Goal: Book appointment/travel/reservation

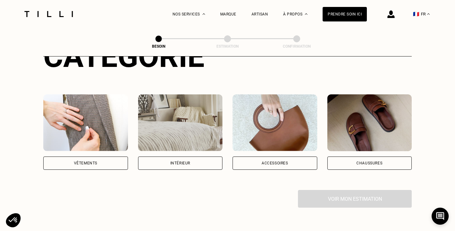
click at [97, 164] on div "Catégorie Vêtements Intérieur Accessoires Chaussures Voir mon estimation" at bounding box center [227, 123] width 368 height 169
click at [89, 161] on div "Vêtements" at bounding box center [85, 163] width 23 height 4
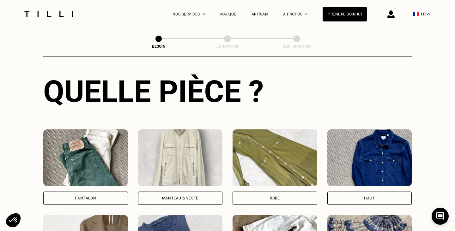
scroll to position [231, 0]
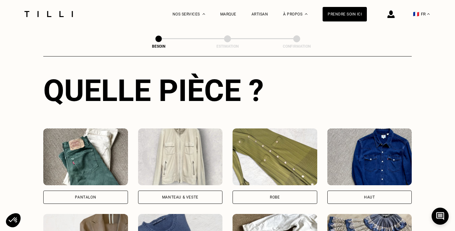
click at [180, 191] on div "Manteau & Veste" at bounding box center [180, 197] width 85 height 13
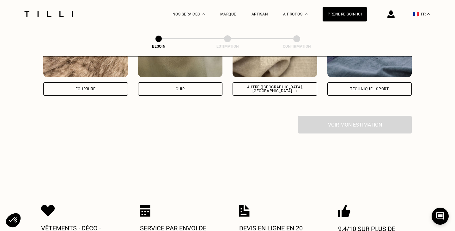
scroll to position [810, 0]
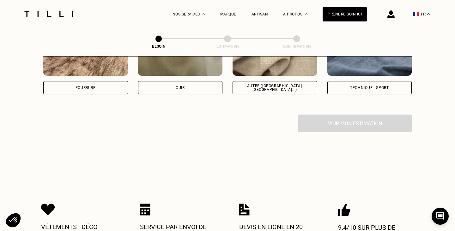
click at [277, 64] on img at bounding box center [274, 47] width 85 height 57
select select "FR"
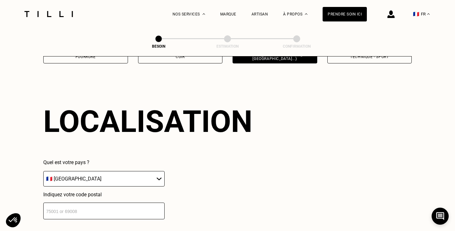
scroll to position [847, 0]
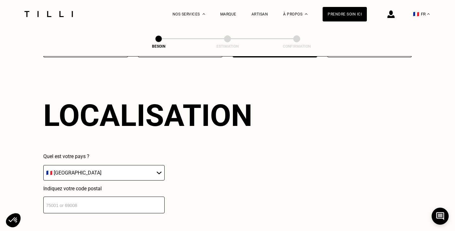
click at [160, 165] on select "🇩🇪 [GEOGRAPHIC_DATA] 🇦🇹 [GEOGRAPHIC_DATA] 🇧🇪 [GEOGRAPHIC_DATA] 🇧🇬 Bulgarie 🇨🇾 C…" at bounding box center [103, 172] width 121 height 15
click at [52, 200] on input "number" at bounding box center [103, 205] width 121 height 17
type input "92120"
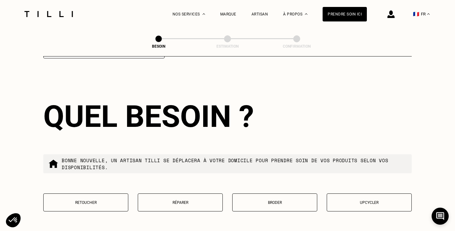
scroll to position [1003, 0]
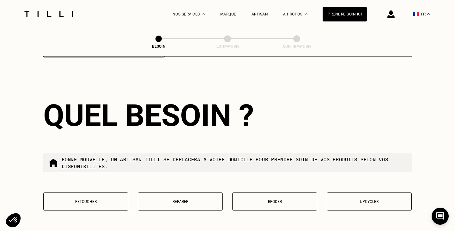
click at [99, 198] on button "Retoucher" at bounding box center [85, 202] width 85 height 18
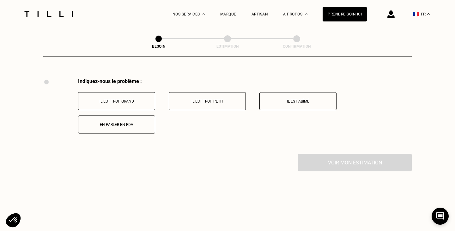
scroll to position [1164, 0]
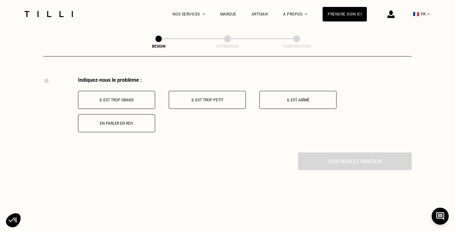
click at [130, 98] on p "Il est trop grand" at bounding box center [116, 100] width 70 height 4
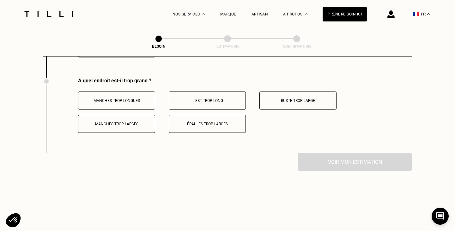
scroll to position [1240, 0]
click at [127, 98] on p "Manches trop longues" at bounding box center [116, 100] width 70 height 4
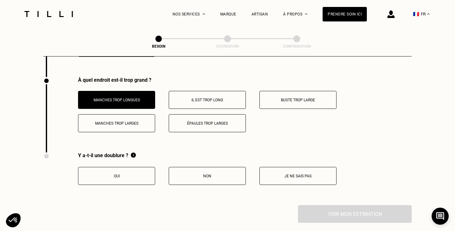
click at [134, 174] on p "Oui" at bounding box center [116, 176] width 70 height 4
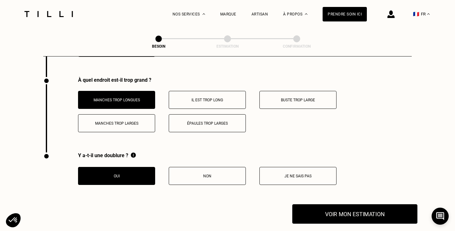
click at [349, 204] on button "Voir mon estimation" at bounding box center [354, 214] width 125 height 20
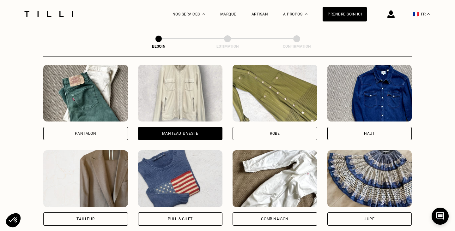
scroll to position [291, 0]
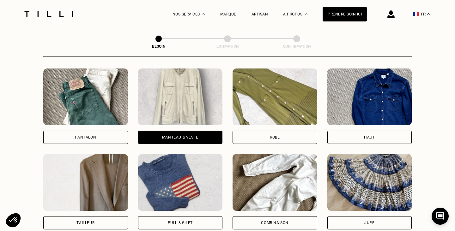
click at [105, 216] on div "Tailleur" at bounding box center [85, 222] width 85 height 13
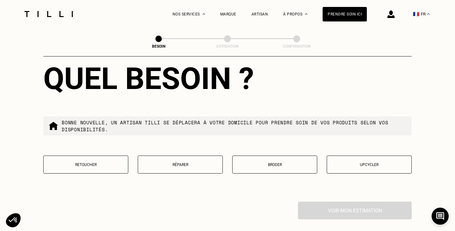
scroll to position [744, 0]
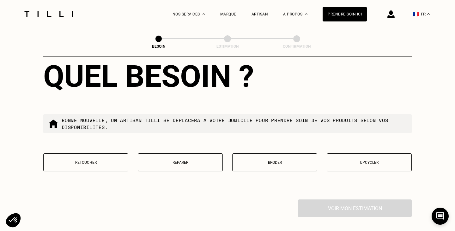
click at [94, 160] on p "Retoucher" at bounding box center [86, 162] width 78 height 4
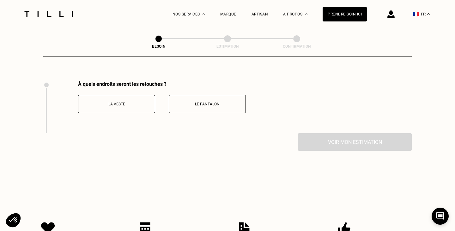
scroll to position [866, 0]
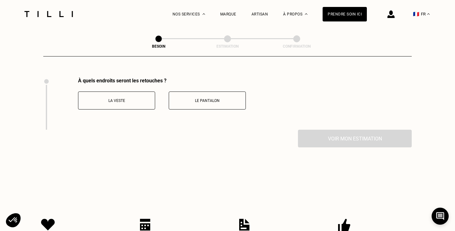
click at [198, 96] on button "Le pantalon" at bounding box center [207, 101] width 77 height 18
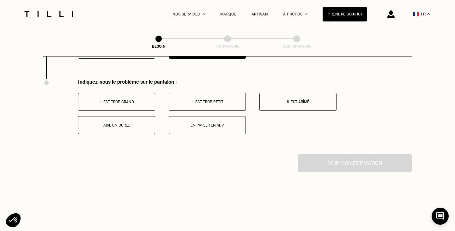
scroll to position [918, 0]
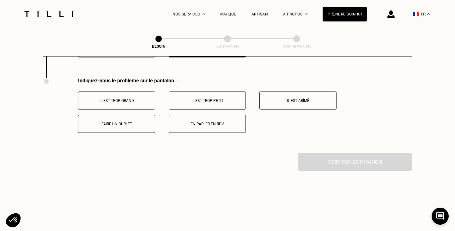
click at [127, 119] on button "Faire un ourlet" at bounding box center [116, 124] width 77 height 18
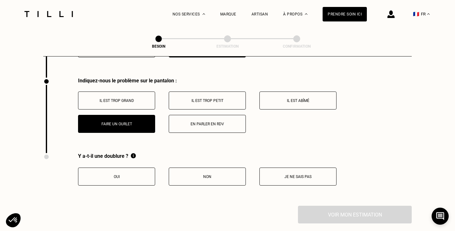
click at [213, 168] on button "Non" at bounding box center [207, 177] width 77 height 18
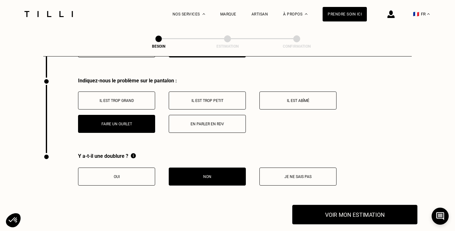
click at [331, 208] on button "Voir mon estimation" at bounding box center [354, 215] width 125 height 20
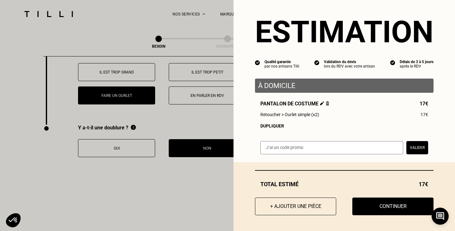
scroll to position [951, 0]
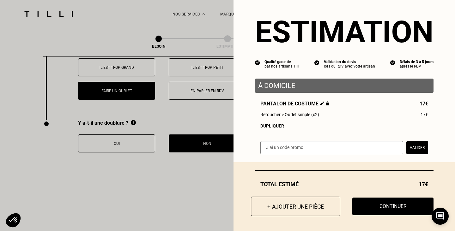
drag, startPoint x: 408, startPoint y: 209, endPoint x: 331, endPoint y: 203, distance: 76.3
click at [331, 203] on div "+ Ajouter une pièce Continuer" at bounding box center [344, 207] width 178 height 18
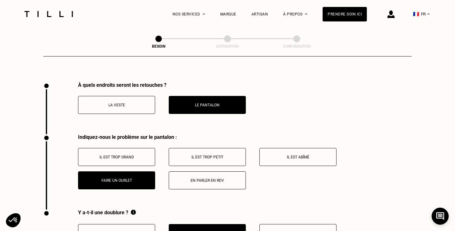
scroll to position [858, 0]
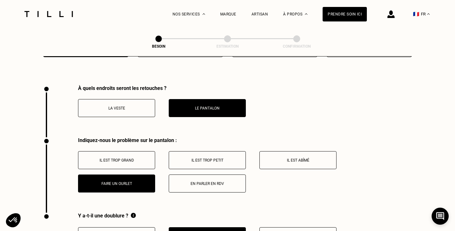
click at [115, 106] on p "La veste" at bounding box center [116, 108] width 70 height 4
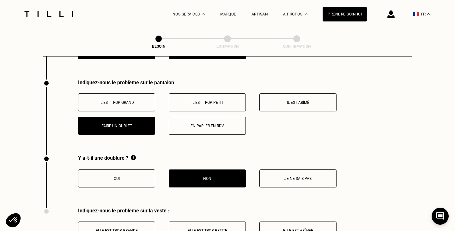
scroll to position [918, 0]
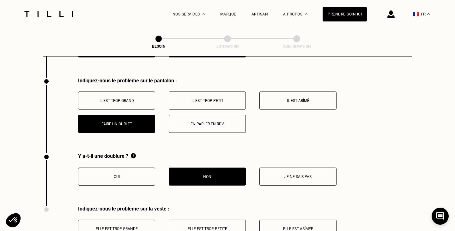
click at [116, 98] on p "Il est trop grand" at bounding box center [116, 100] width 70 height 4
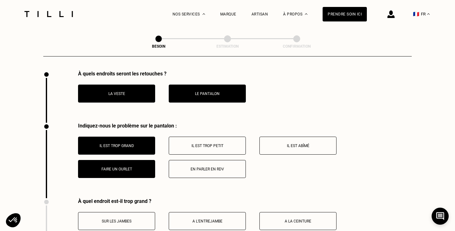
scroll to position [869, 0]
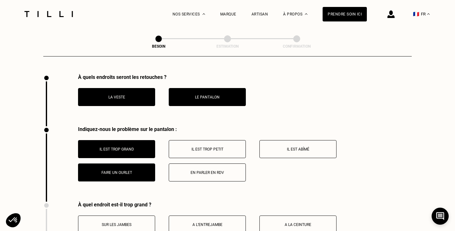
click at [118, 88] on button "La veste" at bounding box center [116, 97] width 77 height 18
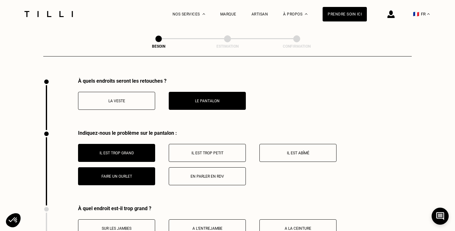
scroll to position [866, 0]
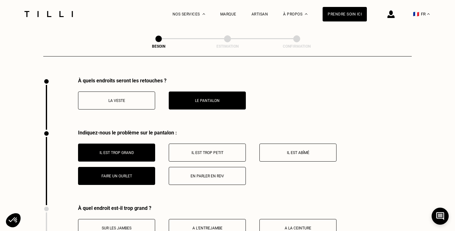
click at [117, 96] on button "La veste" at bounding box center [116, 101] width 77 height 18
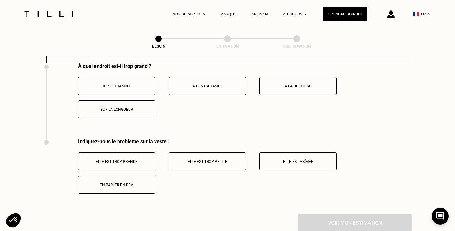
scroll to position [1008, 0]
click at [128, 157] on button "Elle est trop grande" at bounding box center [116, 161] width 77 height 18
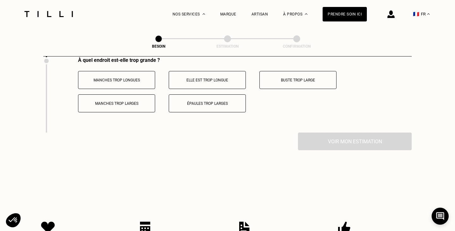
scroll to position [1166, 0]
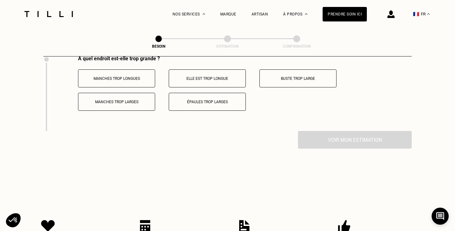
click at [113, 74] on button "Manches trop longues" at bounding box center [116, 78] width 77 height 18
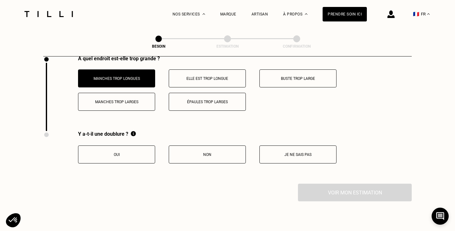
click at [119, 152] on p "Oui" at bounding box center [116, 154] width 70 height 4
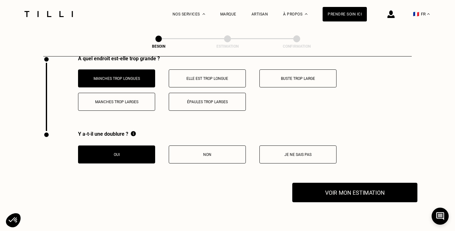
click at [369, 184] on button "Voir mon estimation" at bounding box center [354, 193] width 125 height 20
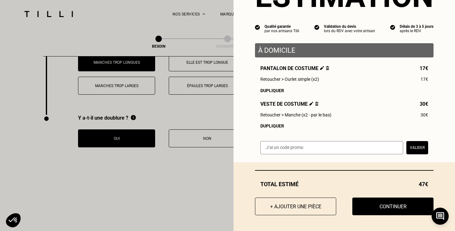
scroll to position [1211, 0]
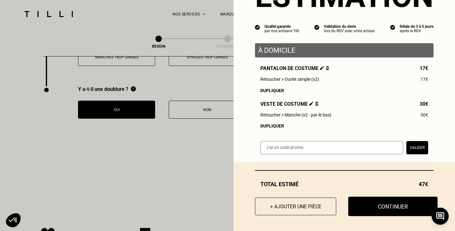
click at [409, 206] on button "Continuer" at bounding box center [392, 207] width 89 height 20
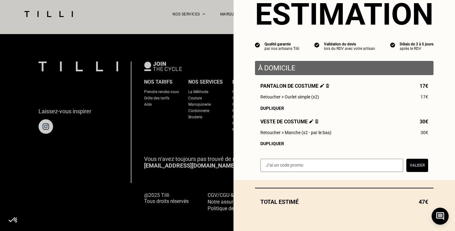
scroll to position [24, 0]
select select "FR"
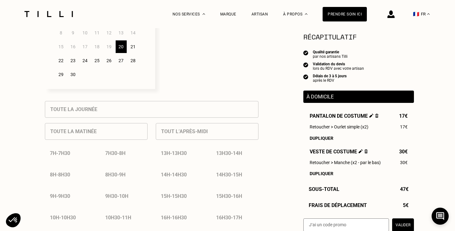
scroll to position [222, 0]
click at [74, 59] on div "23" at bounding box center [73, 59] width 11 height 13
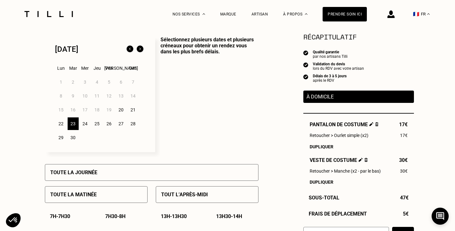
scroll to position [152, 0]
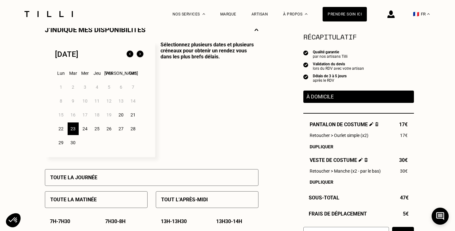
click at [86, 130] on div "24" at bounding box center [85, 128] width 11 height 13
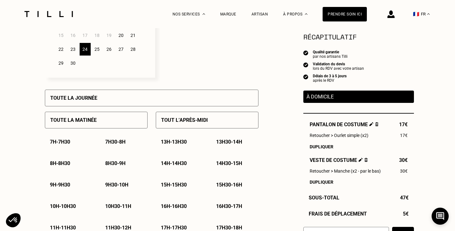
scroll to position [227, 0]
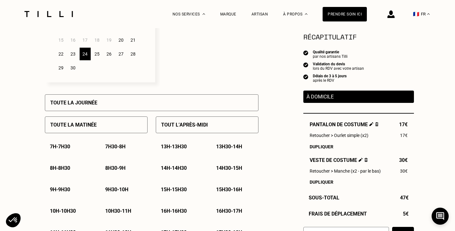
click at [176, 173] on div "14h - 14h30" at bounding box center [179, 168] width 47 height 16
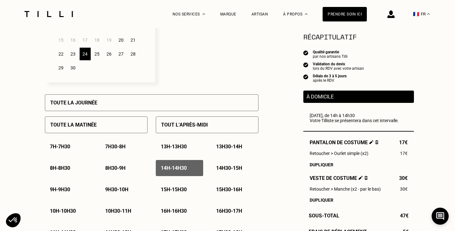
click at [234, 168] on p "14h30 - 15h" at bounding box center [229, 168] width 26 height 6
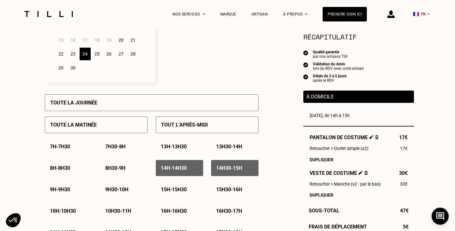
click at [170, 190] on p "15h - 15h30" at bounding box center [174, 190] width 26 height 6
click at [229, 193] on p "15h30 - 16h" at bounding box center [229, 190] width 26 height 6
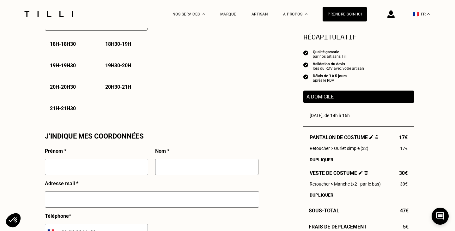
scroll to position [481, 0]
click at [71, 163] on input "text" at bounding box center [96, 166] width 103 height 16
type input "[PERSON_NAME]"
type input "Fortin"
type input "[EMAIL_ADDRESS][DOMAIN_NAME]"
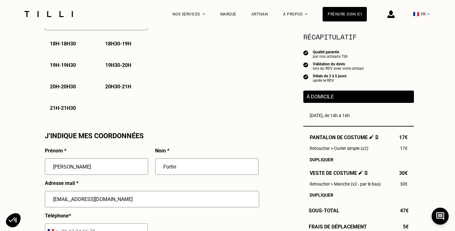
type input "06 28 69 20 46"
type input "[STREET_ADDRESS]"
type input "Montrouge"
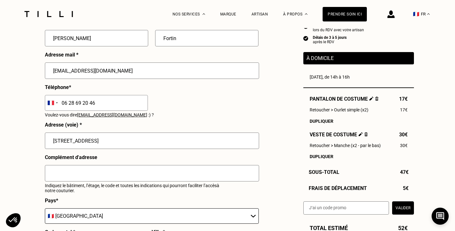
scroll to position [613, 0]
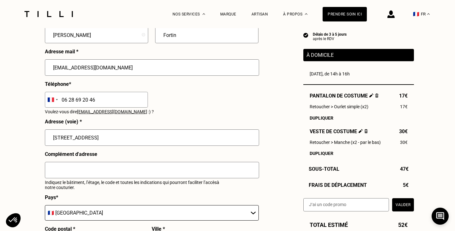
click at [111, 176] on input "text" at bounding box center [152, 170] width 214 height 16
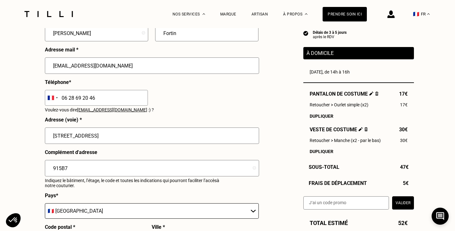
drag, startPoint x: 71, startPoint y: 167, endPoint x: 38, endPoint y: 172, distance: 33.4
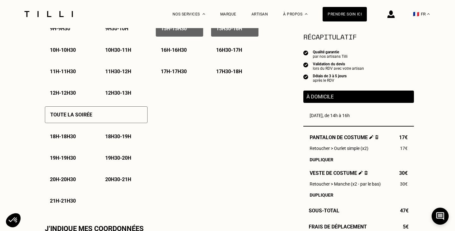
scroll to position [390, 0]
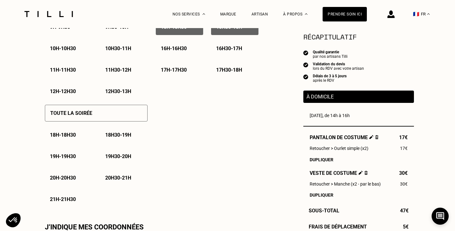
type input "915B"
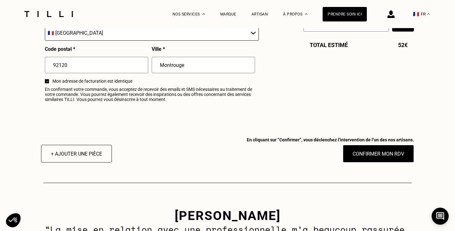
scroll to position [800, 0]
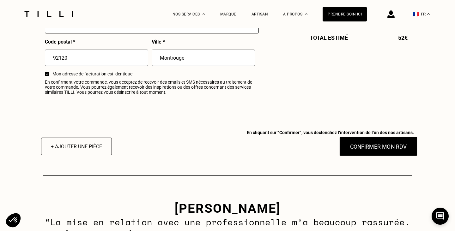
click at [368, 150] on button "Confirmer mon RDV" at bounding box center [378, 147] width 78 height 20
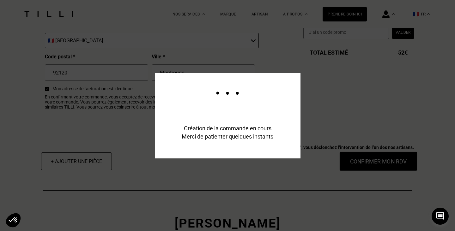
scroll to position [815, 0]
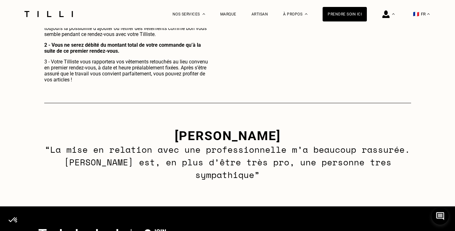
scroll to position [375, 0]
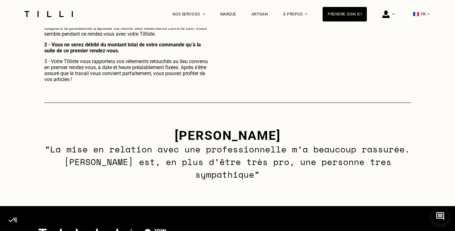
click at [324, 180] on div "[PERSON_NAME] - tilliste Mélina “La mise en relation avec une professionnelle m…" at bounding box center [227, 154] width 455 height 103
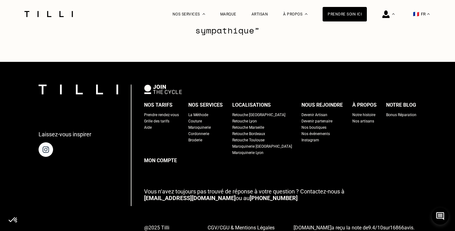
scroll to position [542, 0]
